Goal: Task Accomplishment & Management: Use online tool/utility

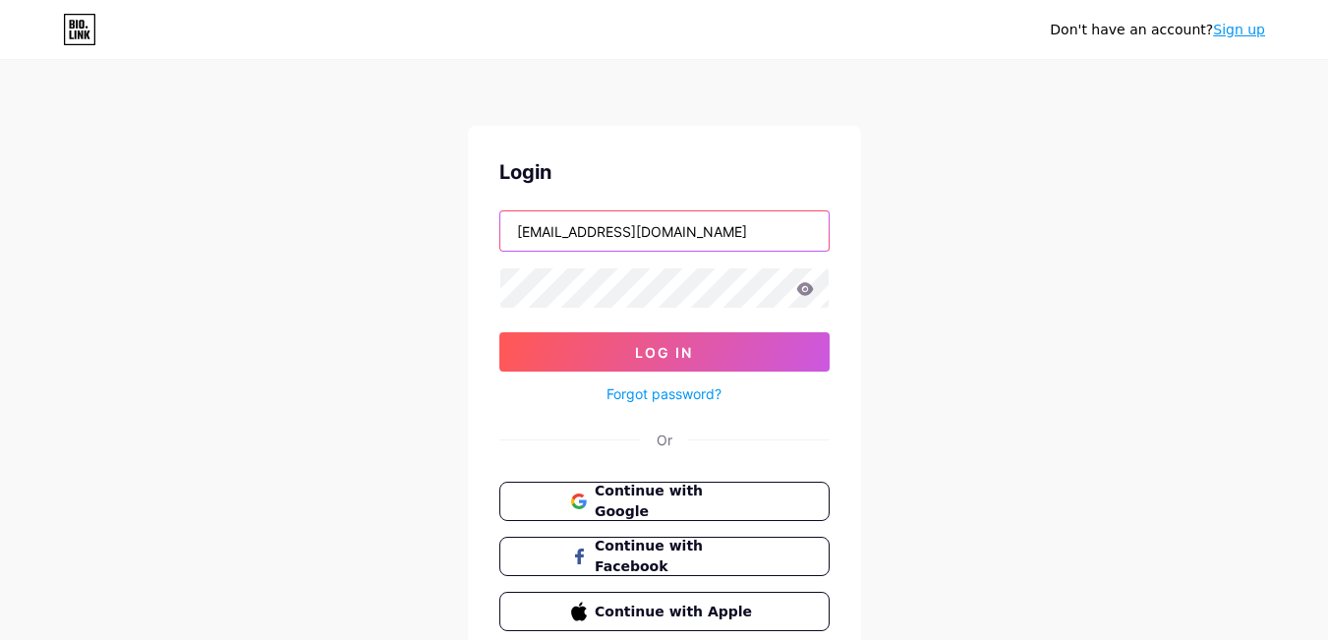
drag, startPoint x: 619, startPoint y: 234, endPoint x: 727, endPoint y: 235, distance: 107.2
click at [727, 235] on input "[EMAIL_ADDRESS][DOMAIN_NAME]" at bounding box center [665, 230] width 328 height 39
type input "1and2mortages"
click at [500, 332] on button "Log In" at bounding box center [665, 351] width 330 height 39
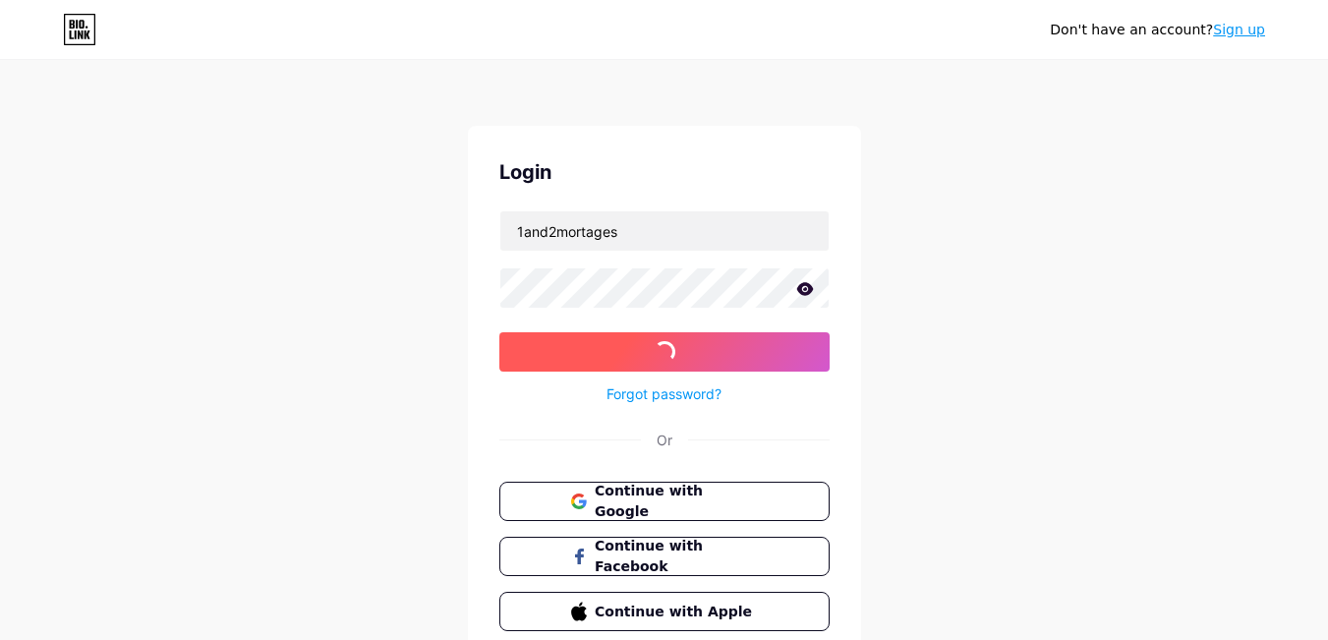
click at [551, 361] on button "Log In" at bounding box center [665, 351] width 330 height 39
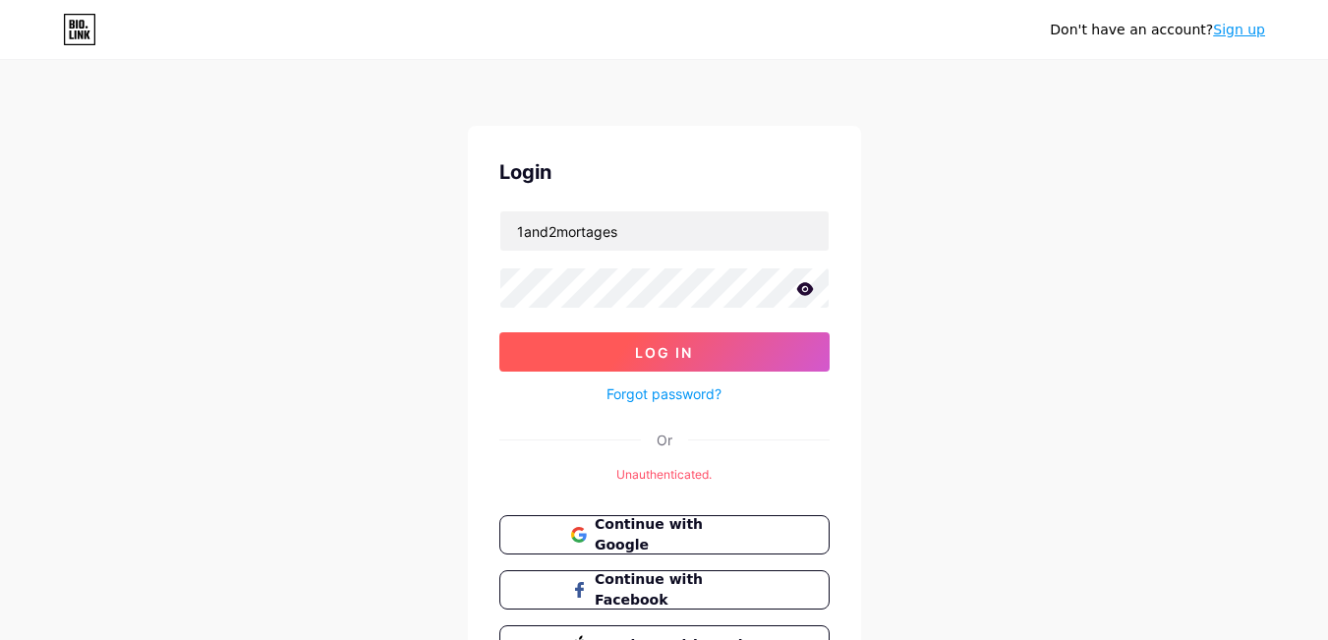
click at [644, 338] on button "Log In" at bounding box center [665, 351] width 330 height 39
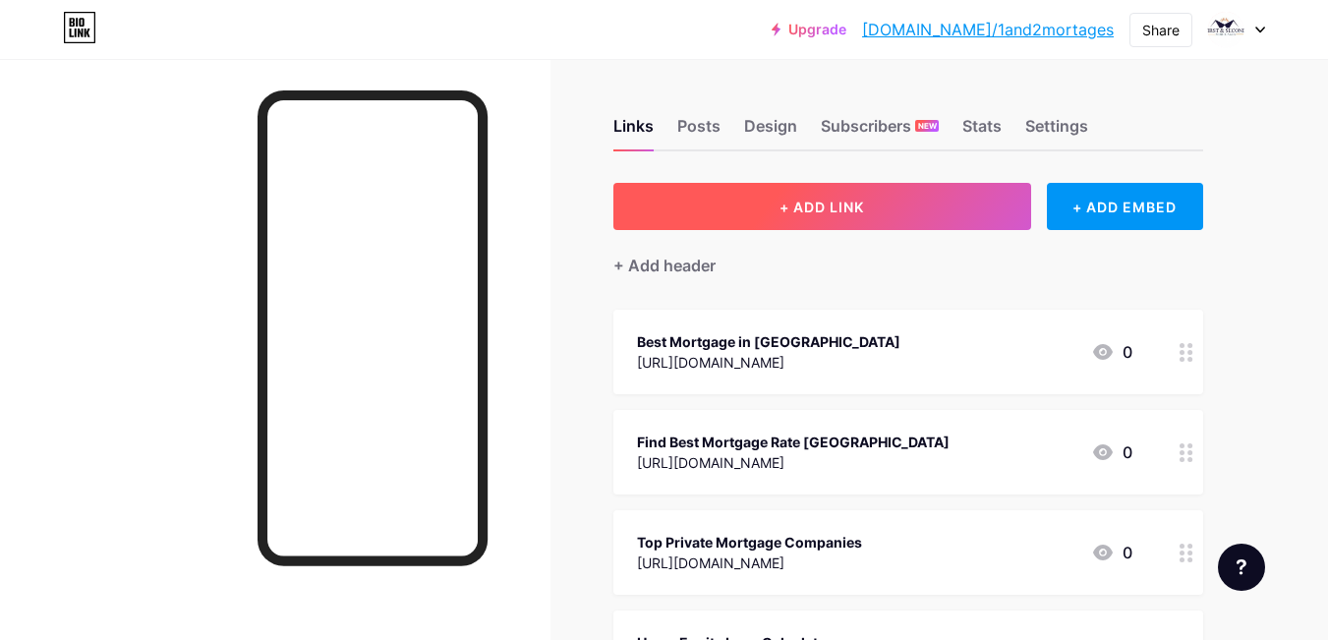
click at [738, 207] on button "+ ADD LINK" at bounding box center [823, 206] width 418 height 47
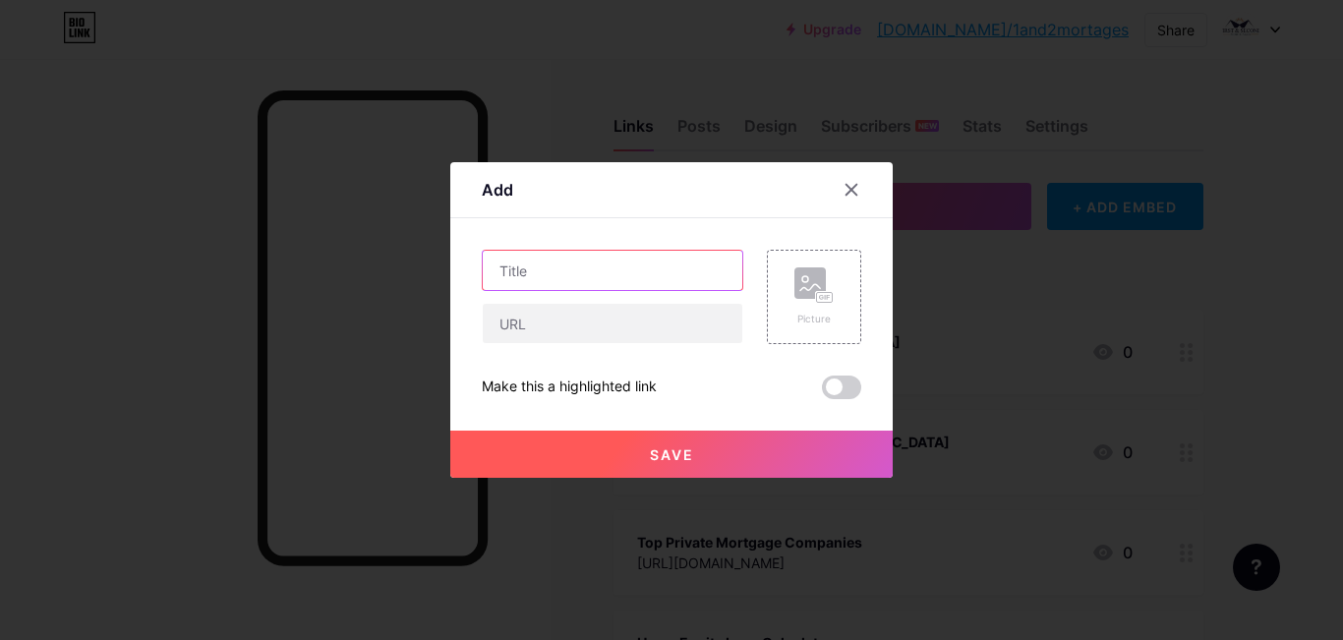
click at [560, 263] on input "text" at bounding box center [613, 270] width 260 height 39
paste input "Edmonton Bad Credit Loans"
type input "Edmonton Bad Credit Loans"
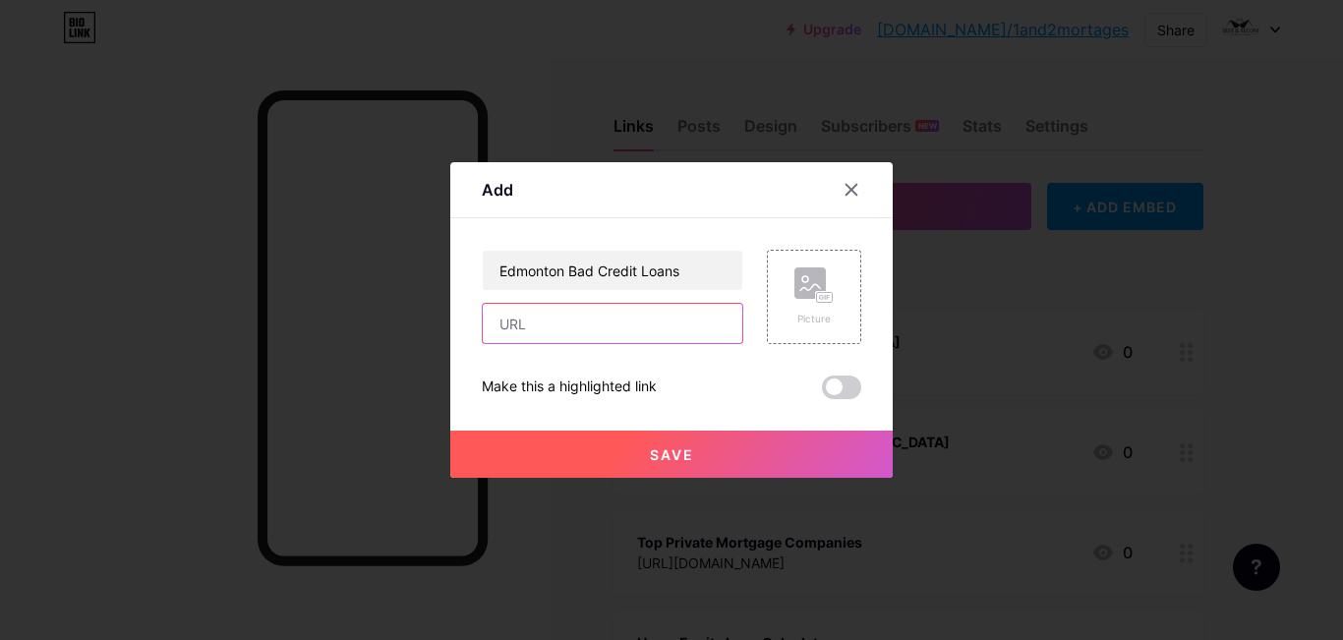
click at [539, 330] on input "text" at bounding box center [613, 323] width 260 height 39
paste input "[URL][DOMAIN_NAME]"
type input "[URL][DOMAIN_NAME]"
click at [640, 441] on button "Save" at bounding box center [671, 454] width 442 height 47
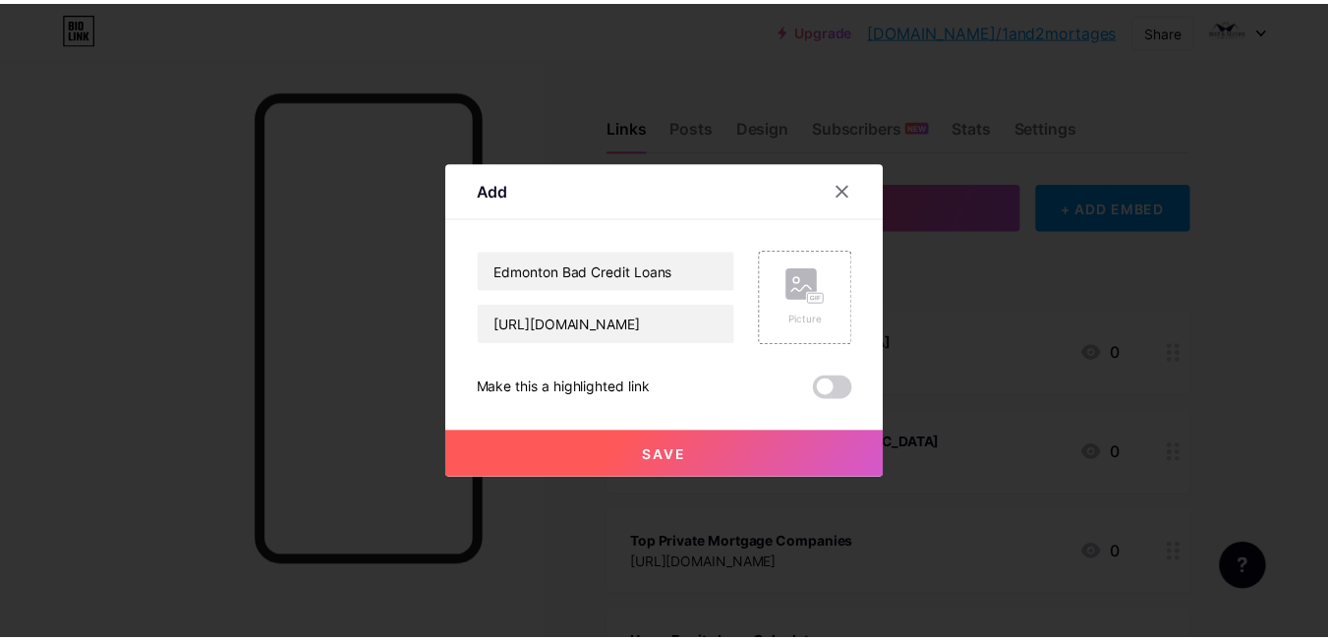
scroll to position [0, 0]
